Goal: Information Seeking & Learning: Check status

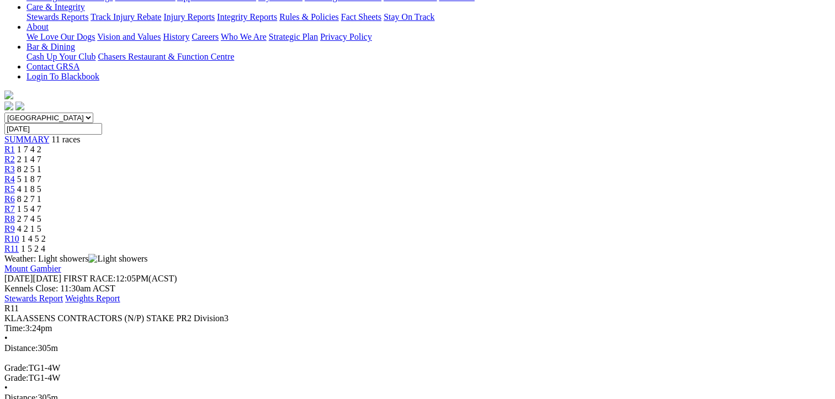
scroll to position [221, 0]
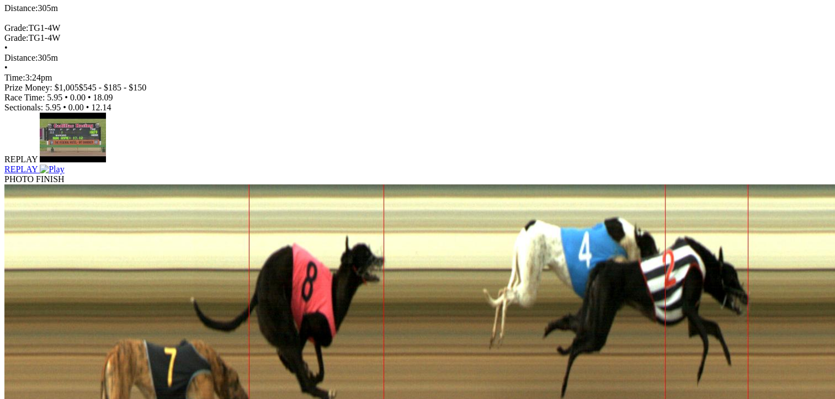
scroll to position [828, 0]
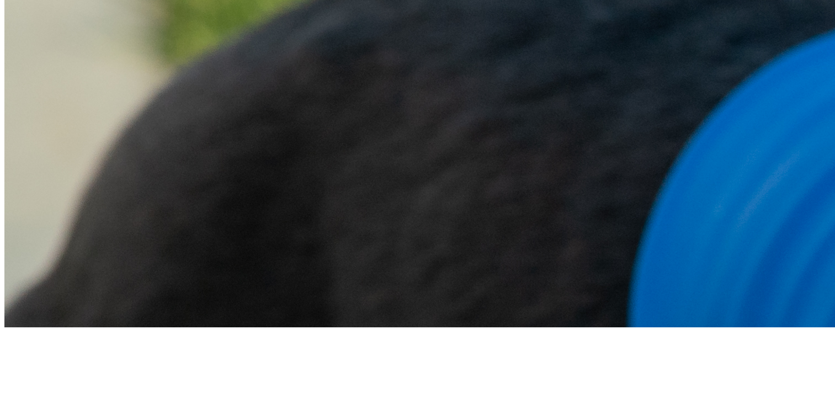
scroll to position [1325, 0]
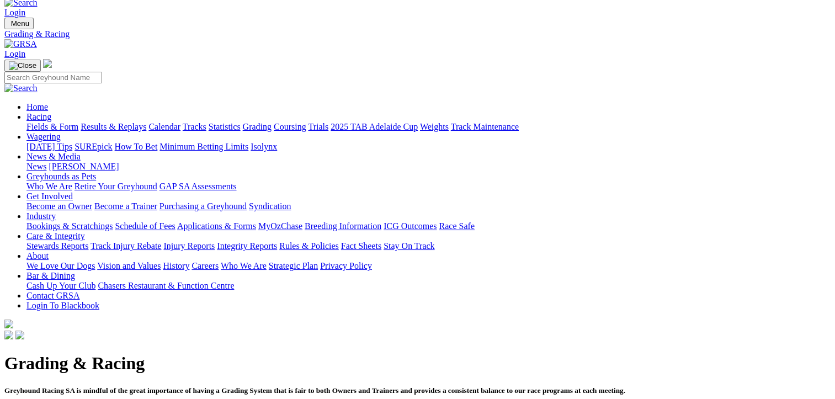
scroll to position [0, 0]
